Goal: Find specific page/section

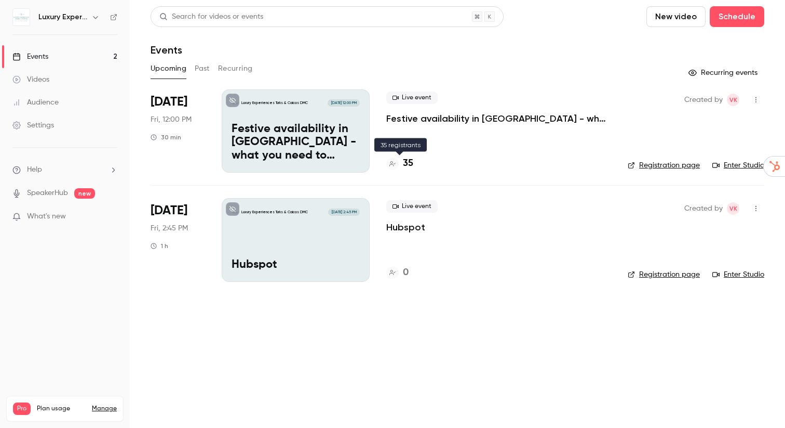
click at [409, 163] on h4 "35" at bounding box center [408, 163] width 10 height 14
